Goal: Task Accomplishment & Management: Manage account settings

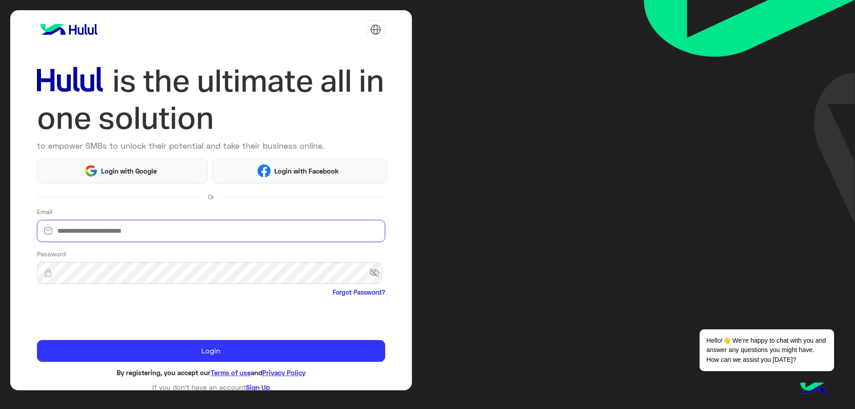
drag, startPoint x: 137, startPoint y: 233, endPoint x: 138, endPoint y: 239, distance: 6.8
click at [137, 233] on input "email" at bounding box center [211, 231] width 348 height 22
type input "**********"
click at [140, 261] on div "Password visibility_off Forgot Password?" at bounding box center [211, 273] width 348 height 49
click at [164, 233] on input "**********" at bounding box center [211, 231] width 348 height 22
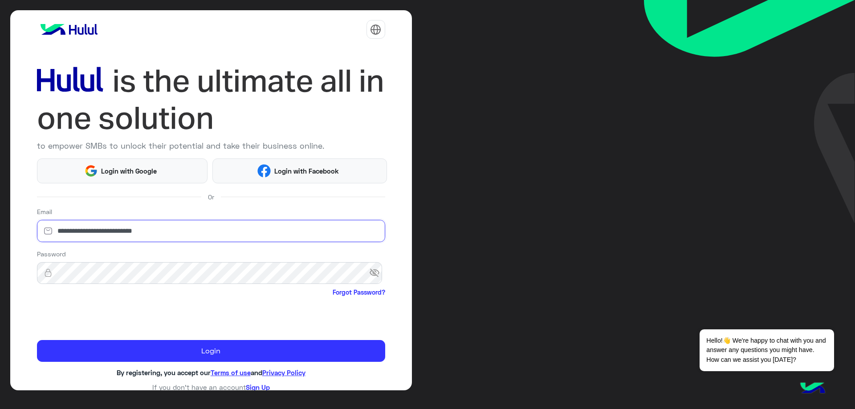
click at [164, 233] on input "**********" at bounding box center [211, 231] width 348 height 22
click at [164, 232] on input "**********" at bounding box center [211, 231] width 348 height 22
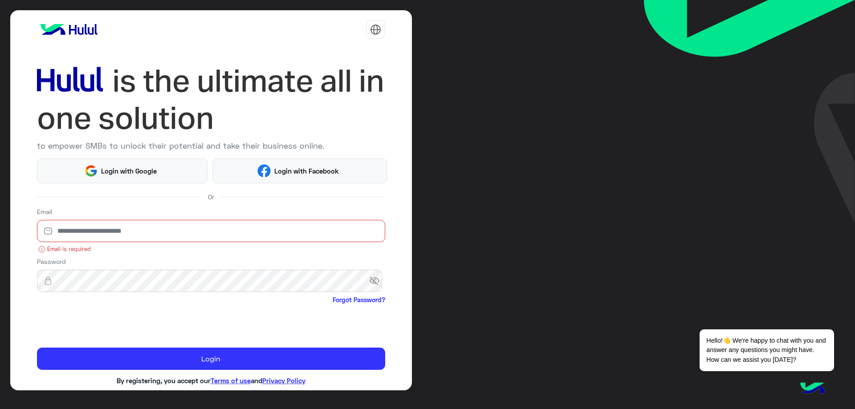
click at [146, 232] on input "email" at bounding box center [211, 231] width 348 height 22
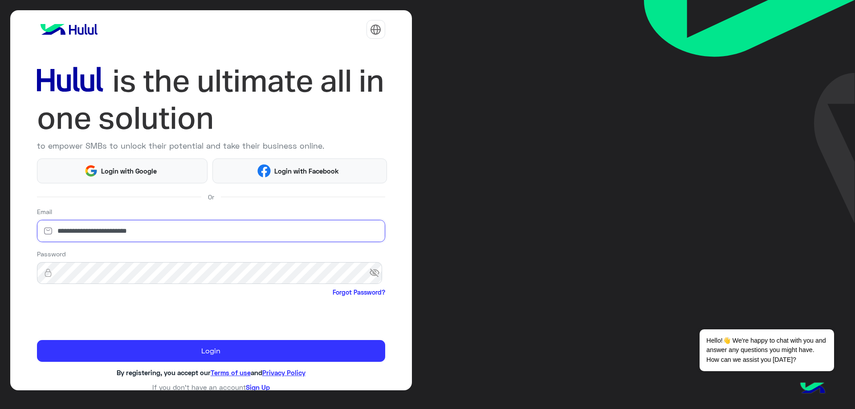
type input "**********"
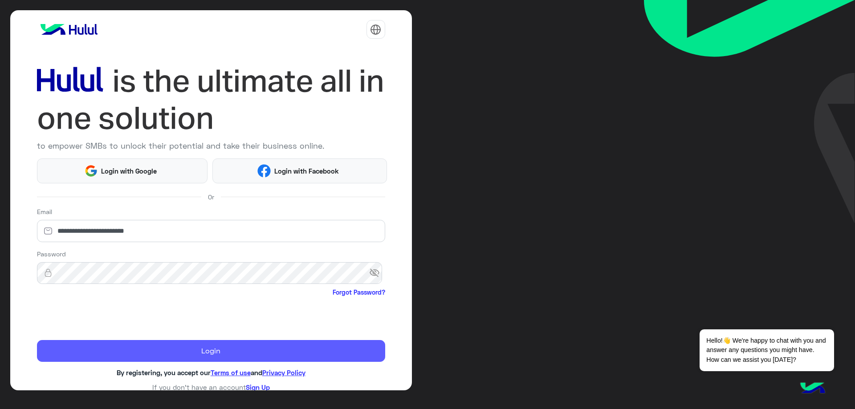
click at [173, 347] on button "Login" at bounding box center [211, 351] width 348 height 22
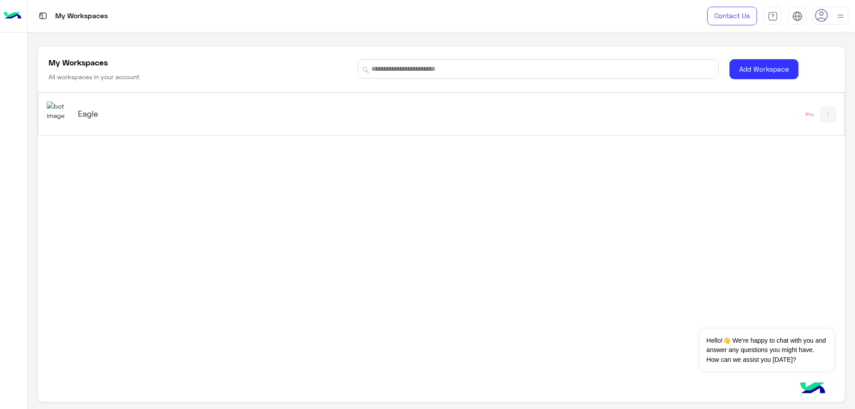
click at [96, 120] on div "Eagle" at bounding box center [220, 114] width 284 height 12
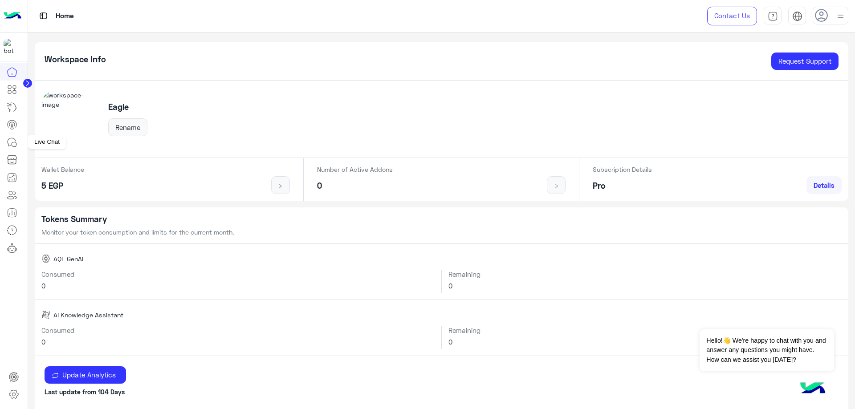
click at [16, 142] on icon at bounding box center [12, 142] width 11 height 11
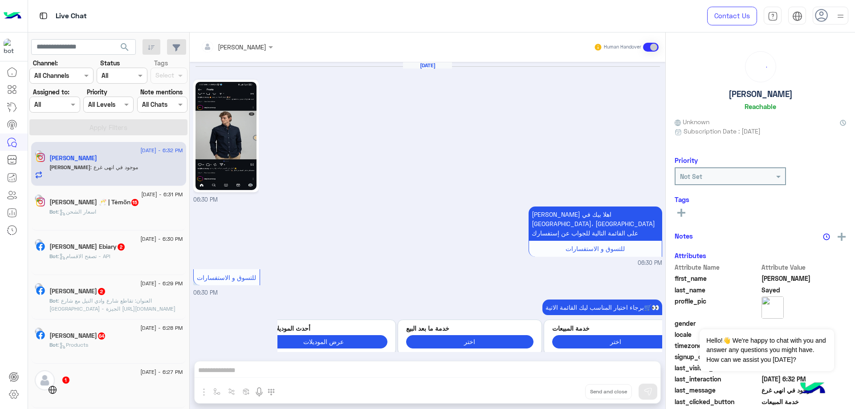
scroll to position [620, 0]
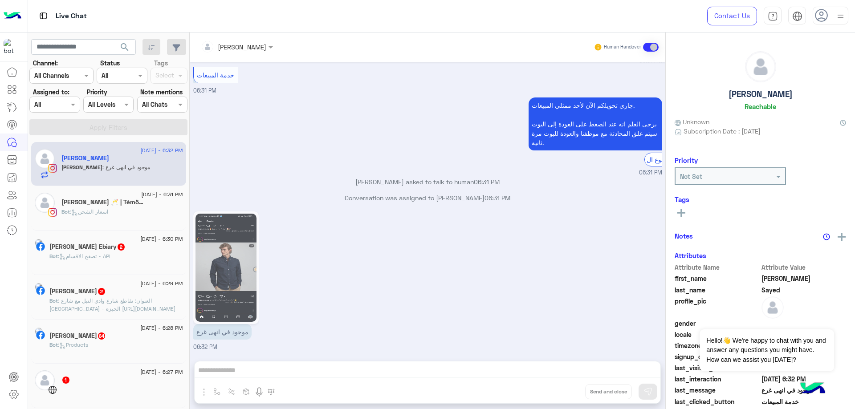
click at [48, 105] on input "text" at bounding box center [44, 104] width 20 height 9
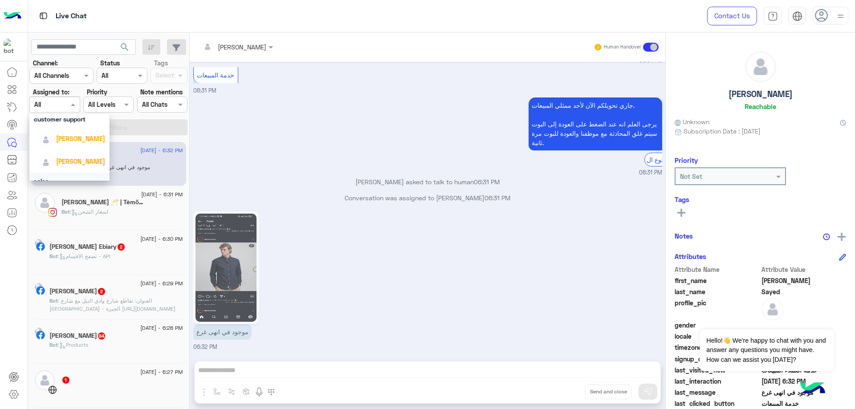
scroll to position [29, 0]
click at [18, 391] on icon at bounding box center [13, 394] width 11 height 11
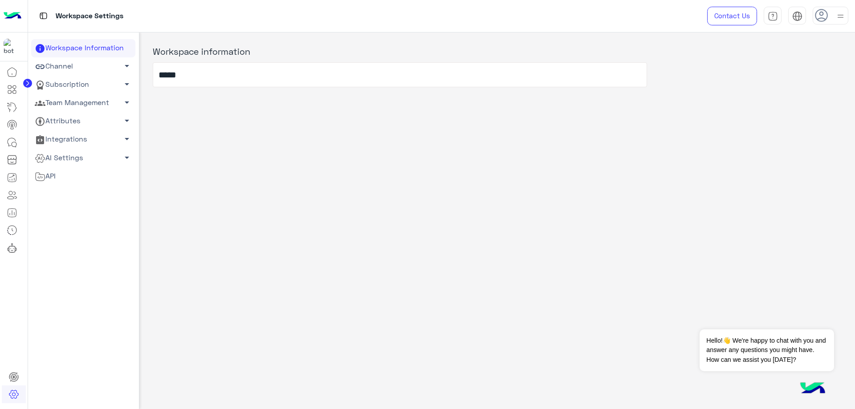
click at [81, 100] on link "Team Management arrow_drop_down" at bounding box center [83, 103] width 104 height 18
click at [79, 97] on link "Team Management arrow_drop_up" at bounding box center [83, 103] width 104 height 18
click at [80, 97] on link "Team Management arrow_drop_down" at bounding box center [83, 103] width 104 height 18
click at [75, 120] on link "Team Members" at bounding box center [83, 120] width 104 height 16
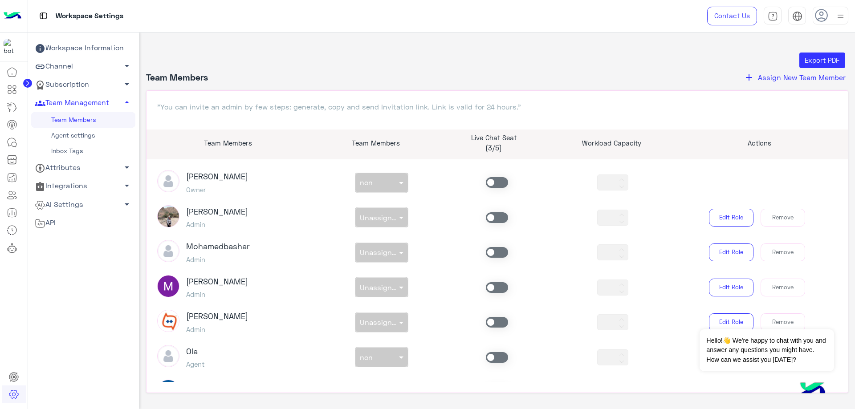
scroll to position [223, 0]
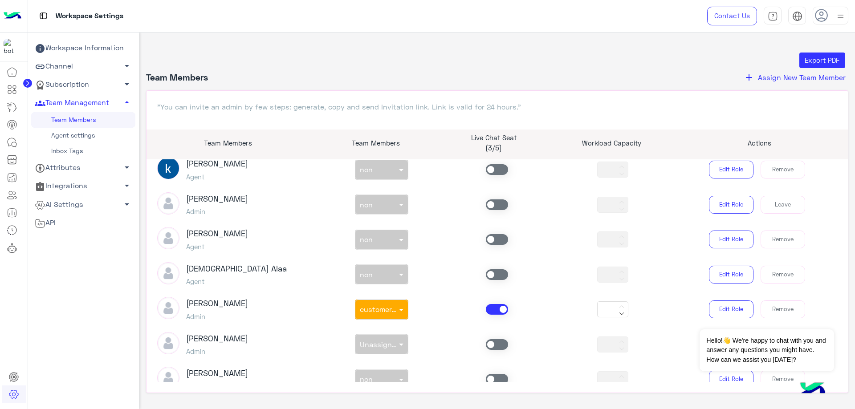
click at [490, 314] on span at bounding box center [497, 309] width 22 height 11
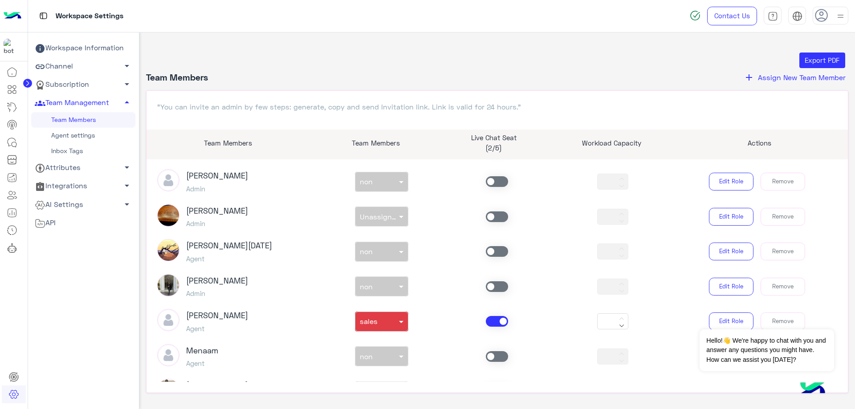
scroll to position [490, 0]
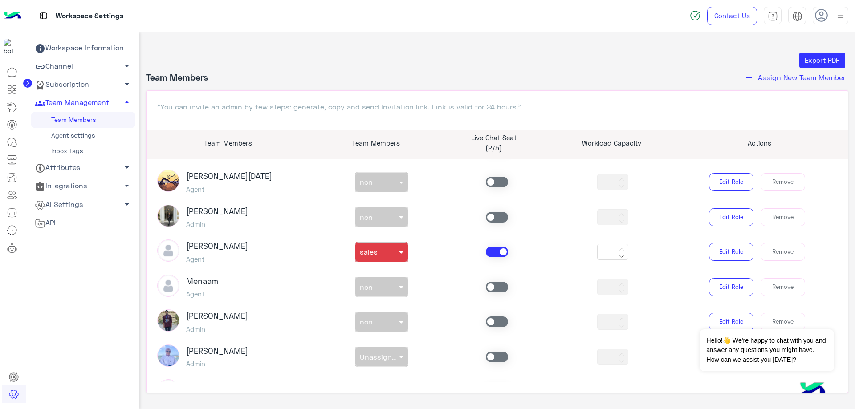
click at [491, 252] on span at bounding box center [497, 252] width 22 height 11
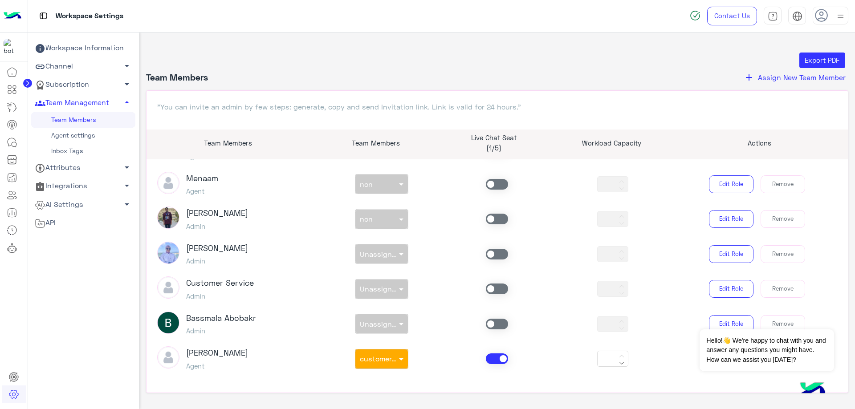
scroll to position [28, 0]
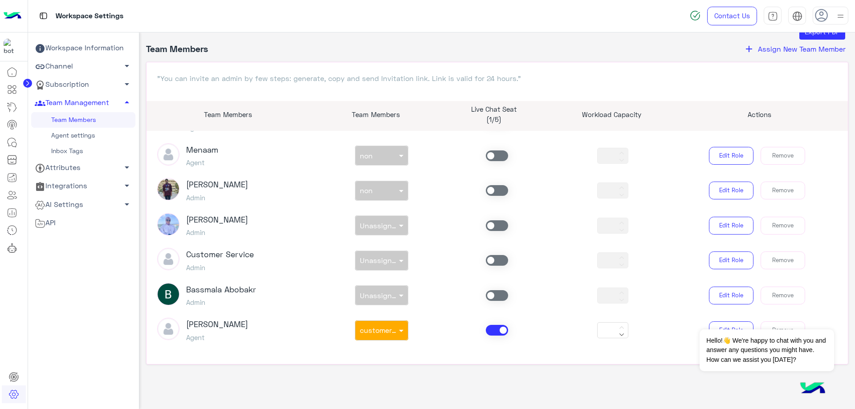
click at [481, 333] on div at bounding box center [497, 330] width 116 height 11
click at [486, 331] on span at bounding box center [497, 330] width 22 height 11
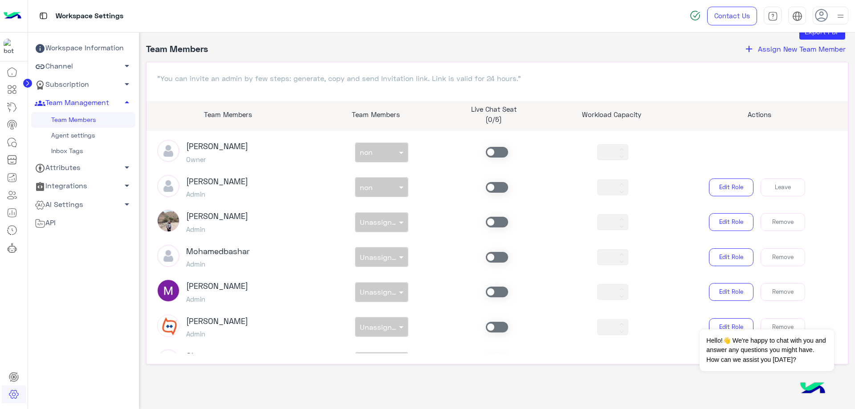
scroll to position [0, 0]
click at [488, 193] on span at bounding box center [497, 189] width 22 height 11
click at [370, 186] on input "text" at bounding box center [371, 187] width 23 height 9
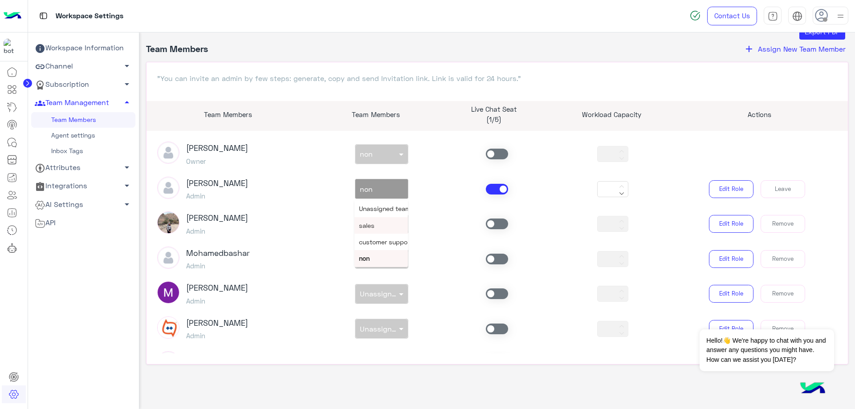
click at [380, 226] on div "sales" at bounding box center [380, 225] width 53 height 16
click at [369, 189] on input "text" at bounding box center [371, 187] width 23 height 9
click at [389, 241] on span "customer support" at bounding box center [385, 242] width 53 height 8
click at [59, 116] on link "Team Members" at bounding box center [83, 120] width 104 height 16
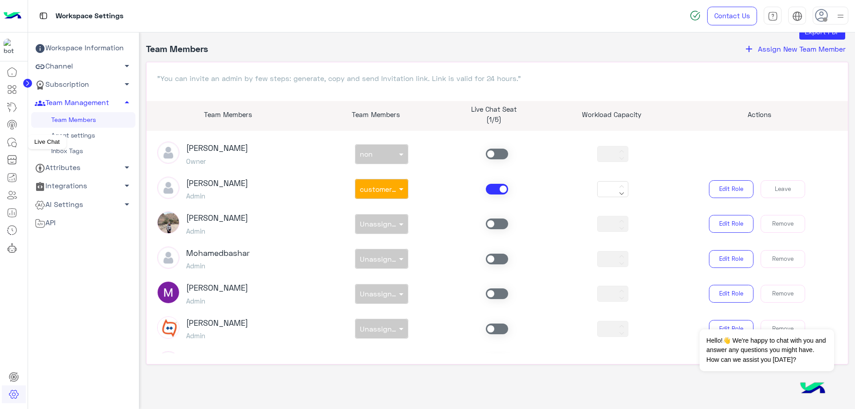
click at [16, 142] on icon at bounding box center [14, 144] width 5 height 5
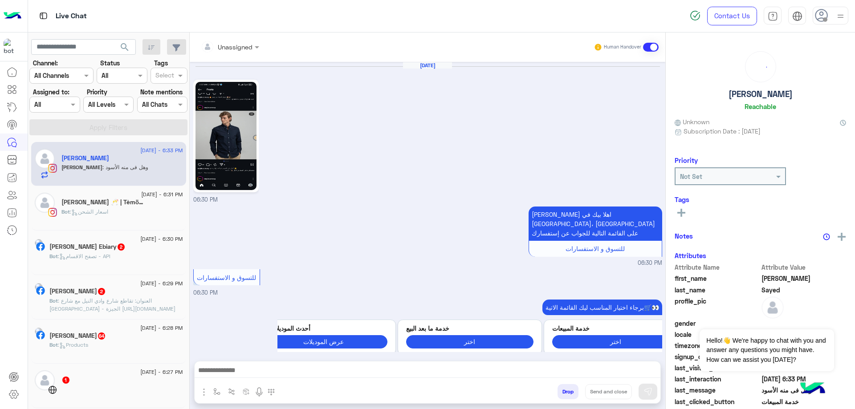
scroll to position [649, 0]
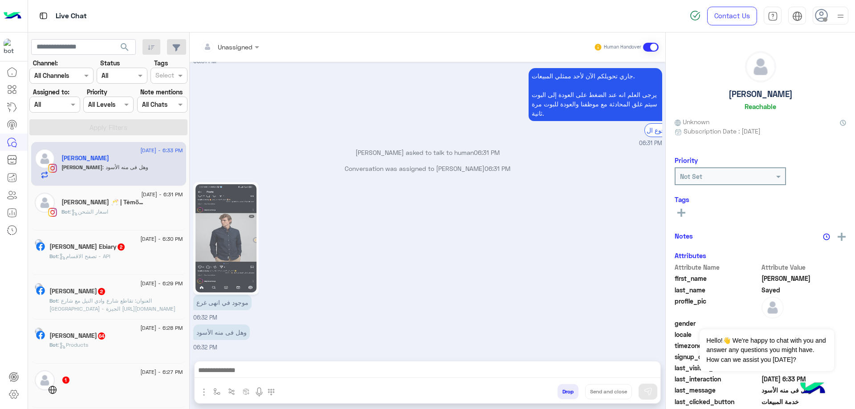
click at [59, 106] on div at bounding box center [54, 104] width 49 height 10
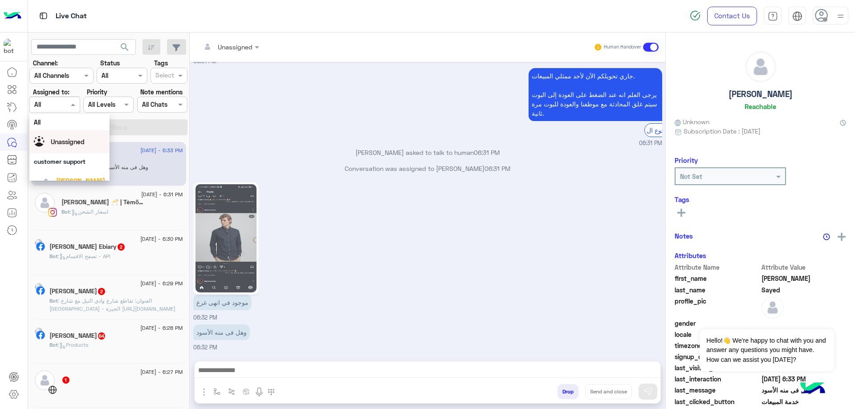
scroll to position [12, 0]
click at [77, 172] on span "[PERSON_NAME]" at bounding box center [80, 170] width 49 height 8
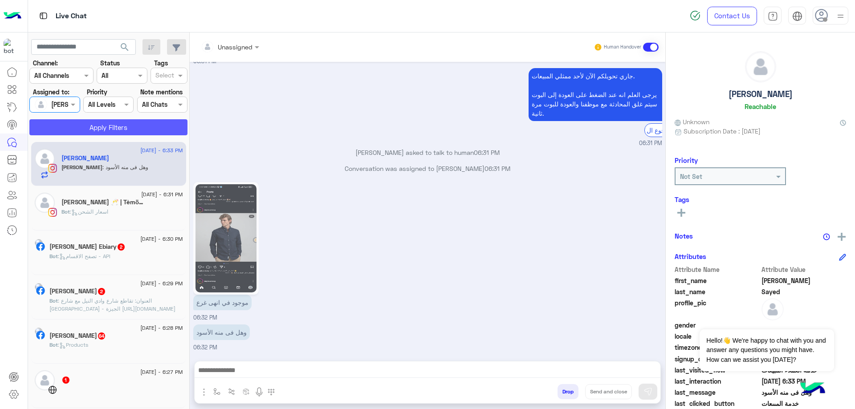
click at [118, 130] on button "Apply Filters" at bounding box center [108, 127] width 158 height 16
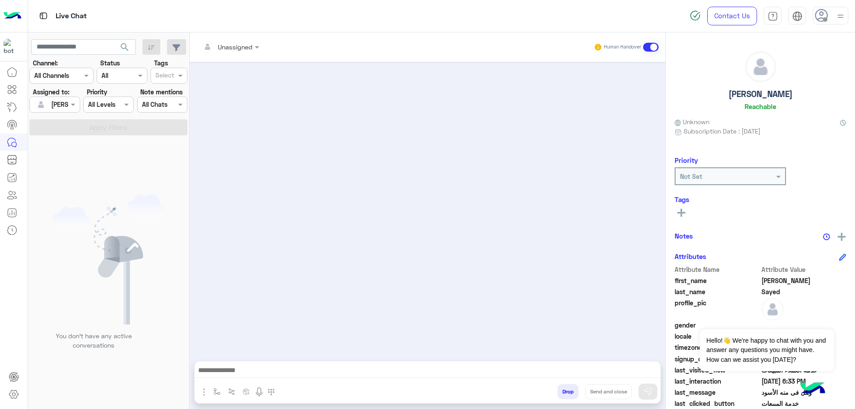
scroll to position [0, 0]
click at [835, 14] on img at bounding box center [840, 16] width 11 height 11
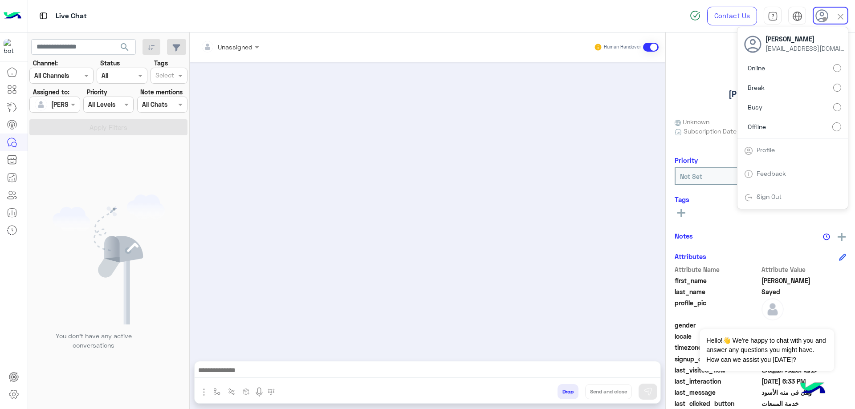
click at [828, 65] on label "Online" at bounding box center [792, 68] width 97 height 16
